Goal: Transaction & Acquisition: Purchase product/service

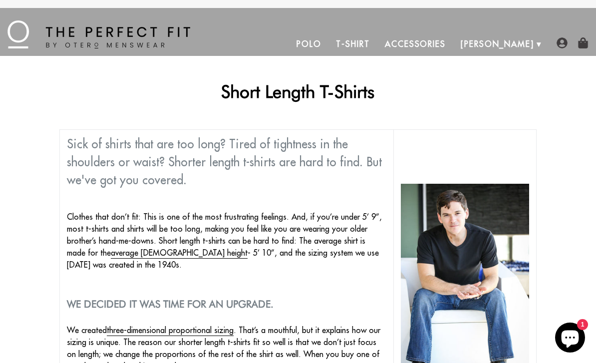
click at [377, 45] on link "T-Shirt" at bounding box center [353, 44] width 48 height 24
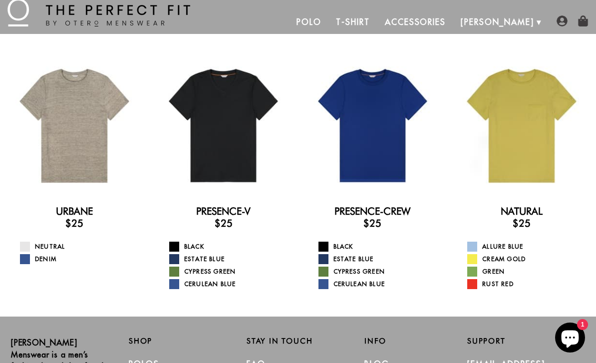
scroll to position [29, 0]
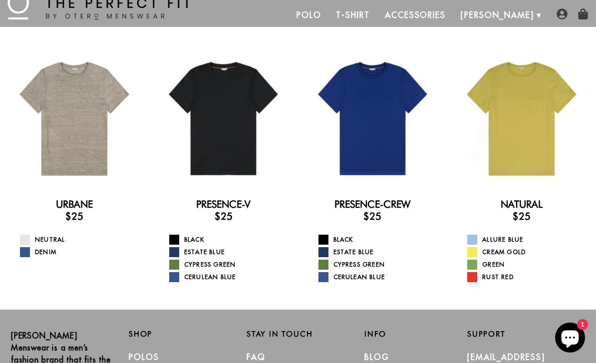
click at [392, 138] on div at bounding box center [373, 119] width 134 height 134
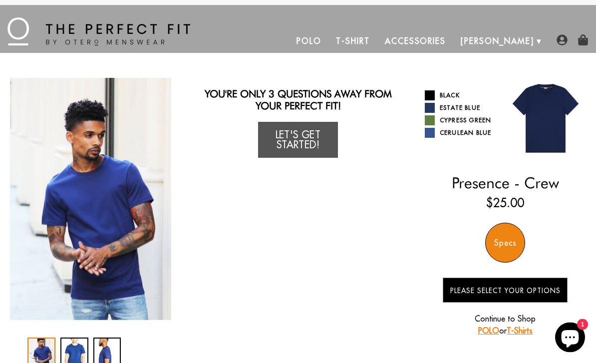
scroll to position [4, 0]
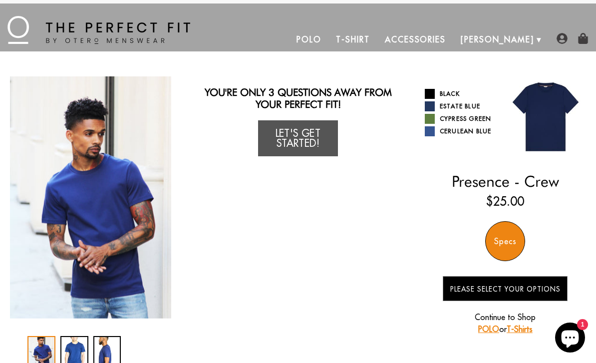
click at [460, 134] on link "Cerulean Blue" at bounding box center [461, 131] width 73 height 10
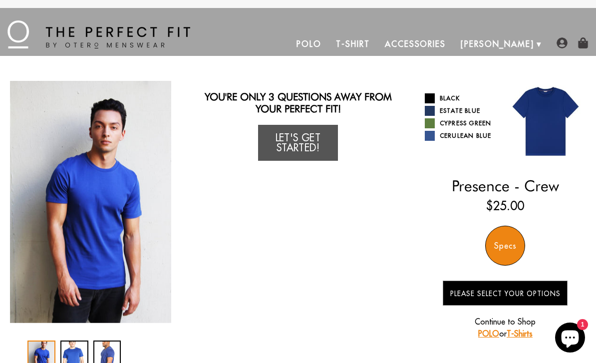
click at [480, 122] on link "Cypress Green" at bounding box center [461, 123] width 73 height 10
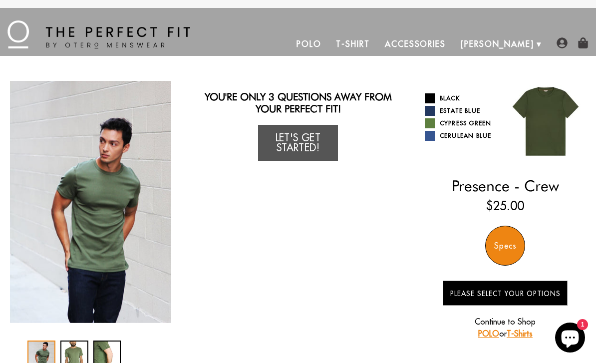
click at [475, 109] on link "Estate Blue" at bounding box center [461, 111] width 73 height 10
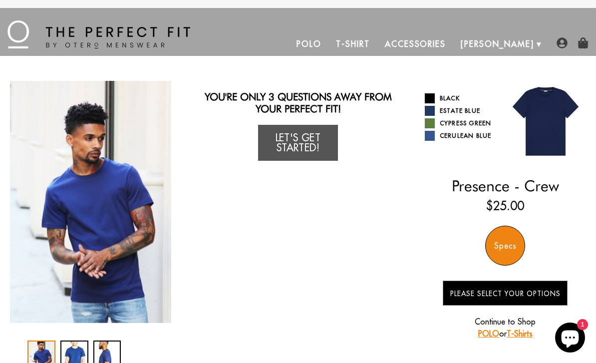
click at [453, 94] on link "Black" at bounding box center [461, 98] width 73 height 10
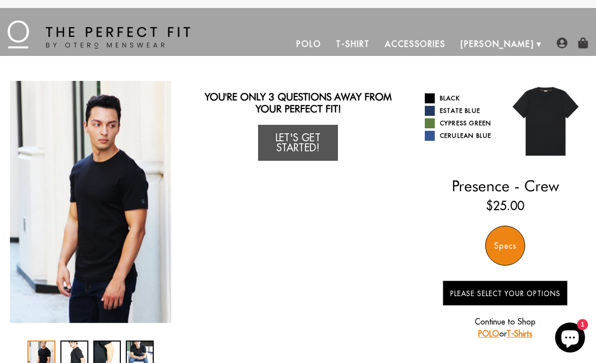
click at [508, 248] on div "Specs" at bounding box center [506, 246] width 40 height 40
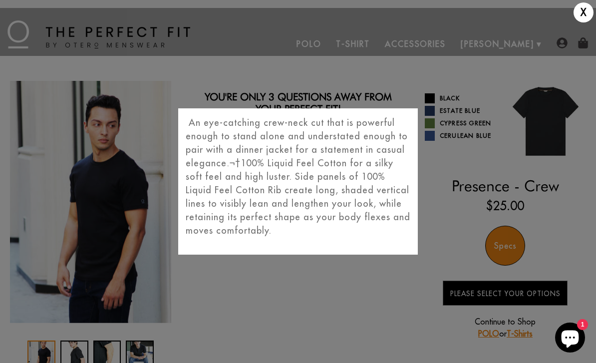
click at [563, 227] on div "X An eye-catching crew-neck cut that is powerful enough to stand alone and unde…" at bounding box center [298, 181] width 596 height 363
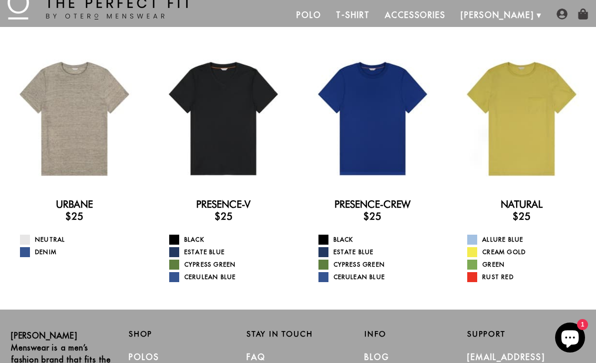
click at [539, 140] on div at bounding box center [522, 119] width 134 height 134
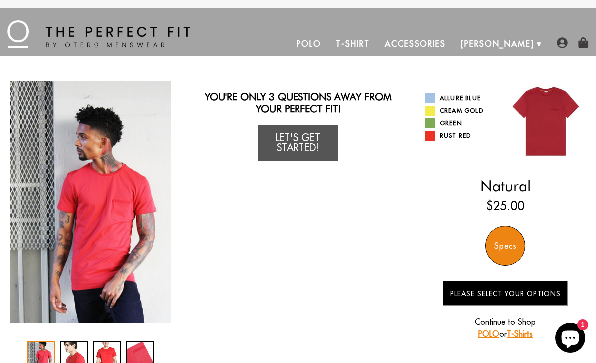
click at [457, 122] on link "Green" at bounding box center [461, 123] width 73 height 10
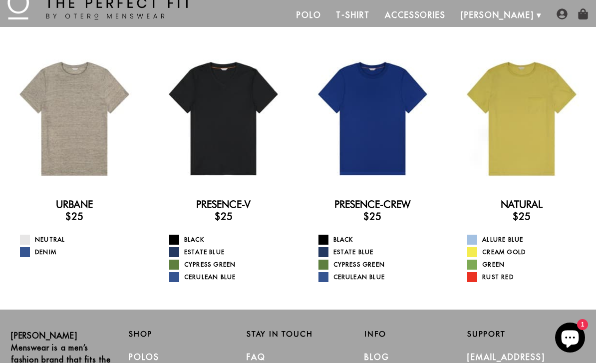
click at [386, 131] on div at bounding box center [373, 119] width 134 height 134
click at [390, 139] on div at bounding box center [373, 119] width 134 height 134
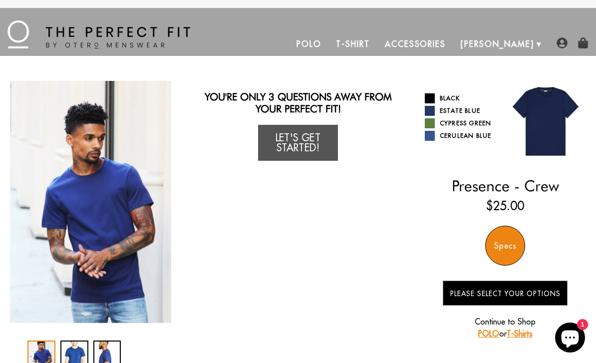
click at [319, 136] on link "Let's Get Started!" at bounding box center [298, 143] width 80 height 36
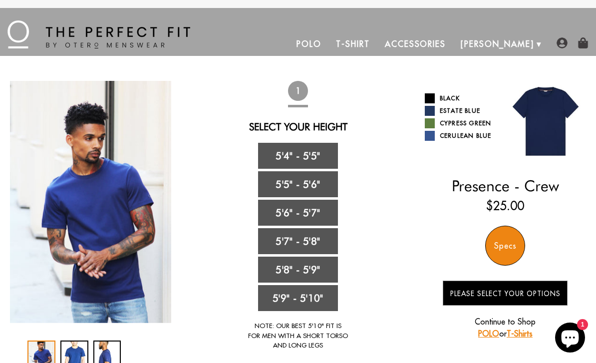
click at [318, 248] on link "5'7" - 5'8"" at bounding box center [298, 241] width 80 height 26
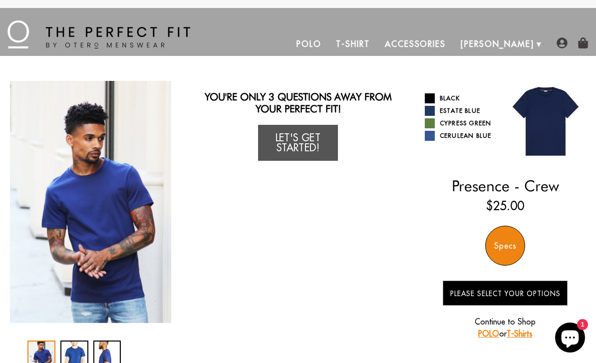
click at [326, 143] on link "Let's Get Started!" at bounding box center [298, 143] width 80 height 36
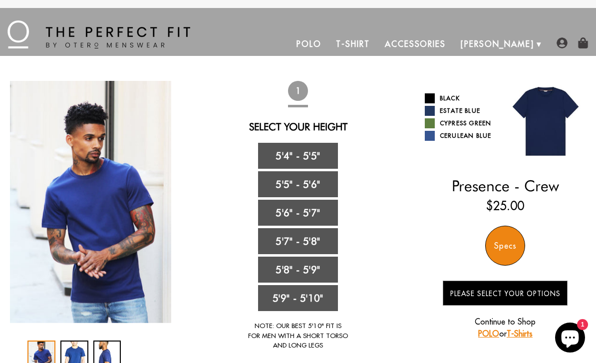
click at [316, 275] on link "5'8" - 5'9"" at bounding box center [298, 270] width 80 height 26
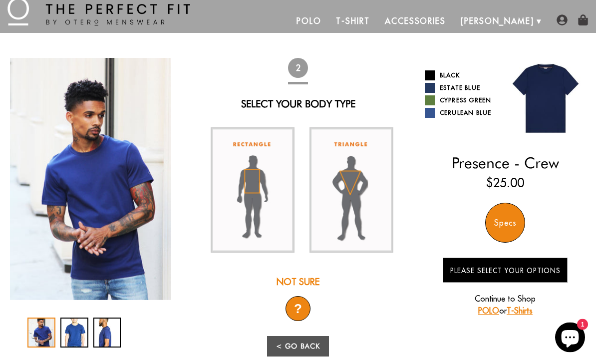
scroll to position [24, 0]
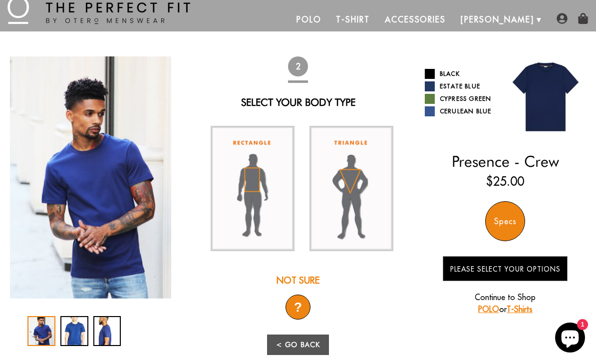
click at [300, 304] on div "?" at bounding box center [298, 307] width 25 height 25
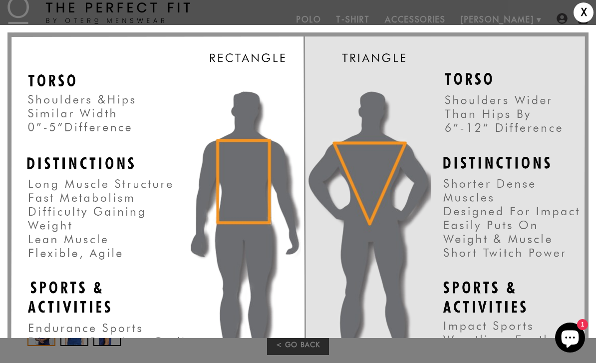
scroll to position [0, 0]
click at [584, 12] on div "X" at bounding box center [584, 12] width 20 height 20
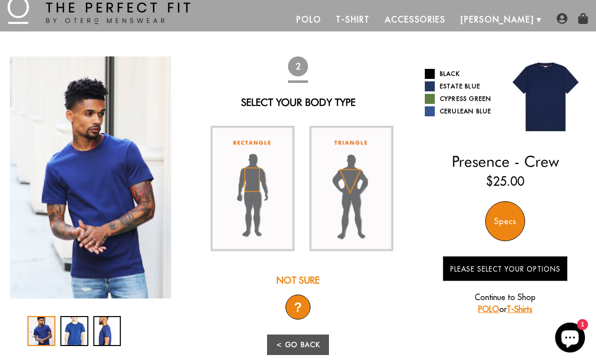
click at [356, 190] on img at bounding box center [352, 188] width 84 height 125
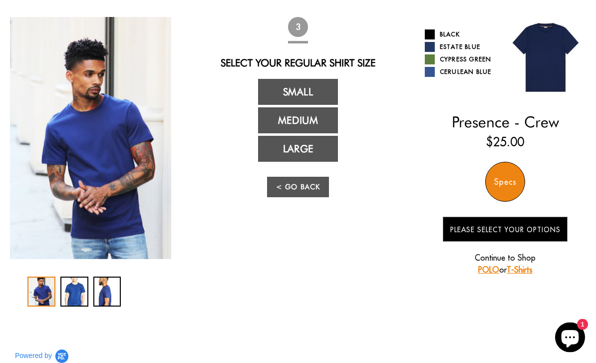
scroll to position [64, 0]
click at [316, 154] on link "Large" at bounding box center [298, 149] width 80 height 26
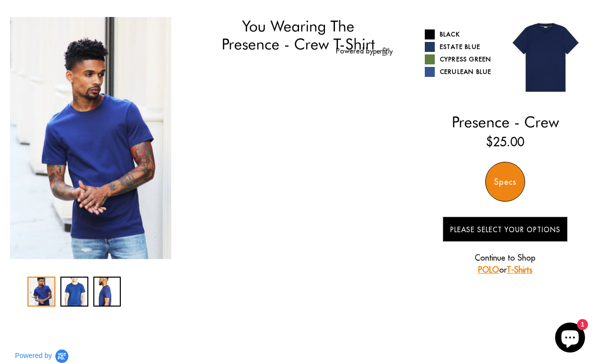
select select "58-59"
select select "triangle"
select select "L"
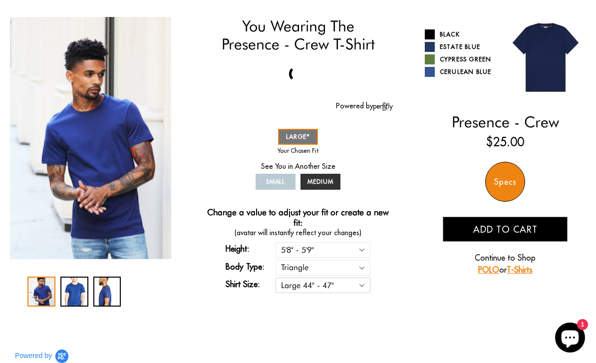
click at [361, 285] on select "Small 36" - 39" Medium 40" - 43" Large 44" - 47"" at bounding box center [323, 285] width 95 height 15
